Goal: Task Accomplishment & Management: Manage account settings

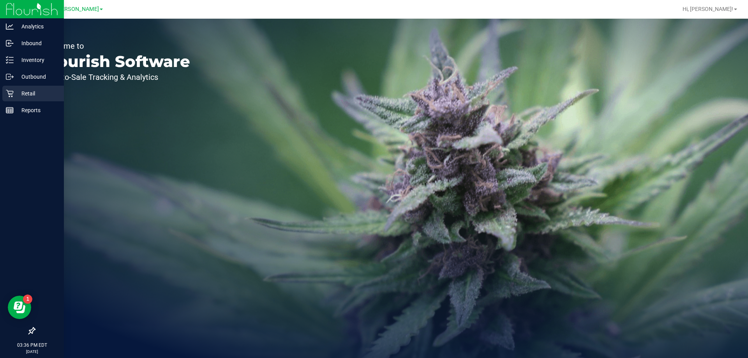
click at [11, 91] on icon at bounding box center [9, 93] width 7 height 7
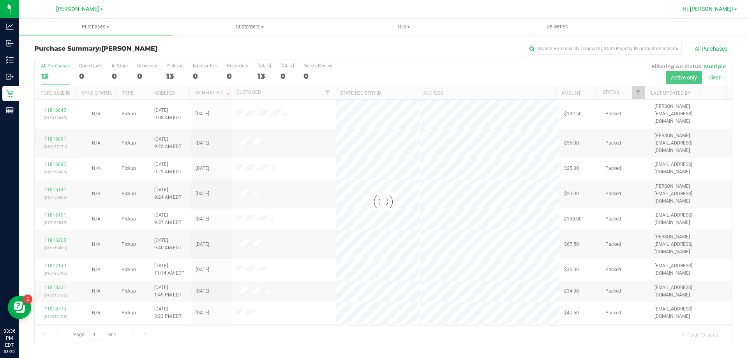
click at [728, 8] on span "Hi, [PERSON_NAME]!" at bounding box center [708, 9] width 51 height 6
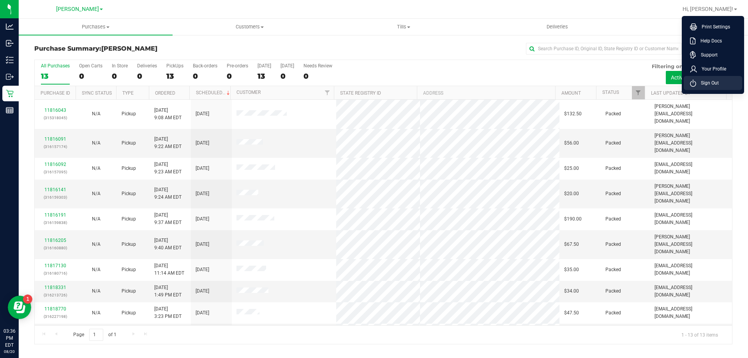
click at [702, 81] on span "Sign Out" at bounding box center [707, 83] width 23 height 8
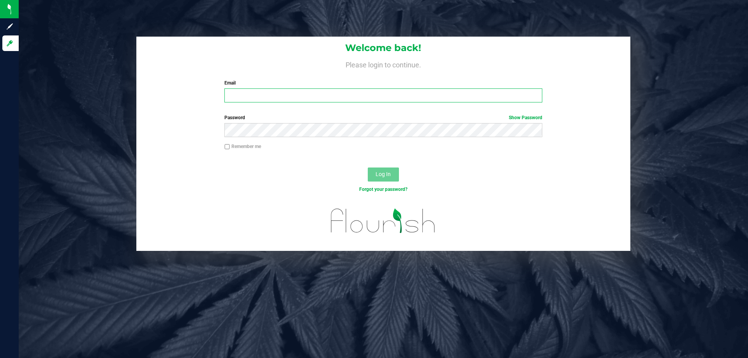
click at [326, 93] on input "Email" at bounding box center [383, 95] width 318 height 14
type input "[EMAIL_ADDRESS][DOMAIN_NAME]"
click at [368, 168] on button "Log In" at bounding box center [383, 175] width 31 height 14
